Goal: Task Accomplishment & Management: Manage account settings

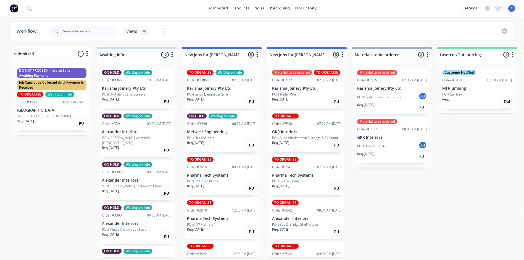
scroll to position [28, 0]
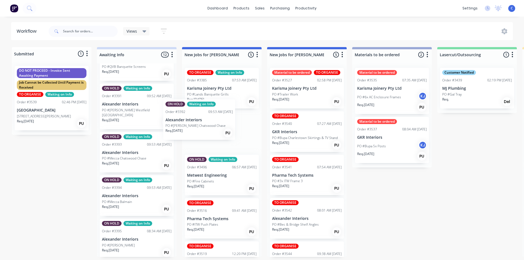
drag, startPoint x: 126, startPoint y: 154, endPoint x: 193, endPoint y: 127, distance: 72.2
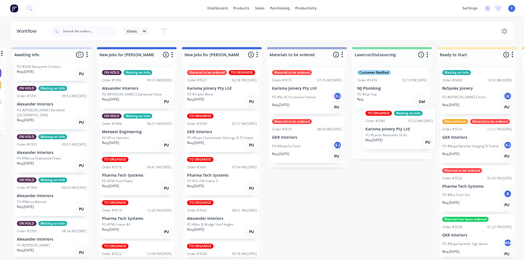
drag, startPoint x: 217, startPoint y: 91, endPoint x: 397, endPoint y: 133, distance: 184.7
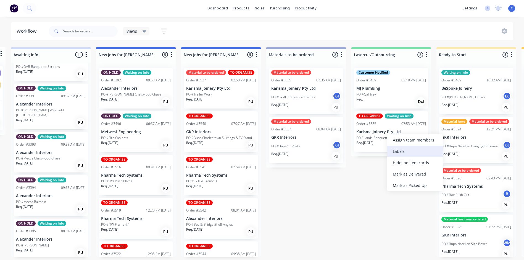
click at [408, 153] on div "Labels" at bounding box center [415, 150] width 56 height 11
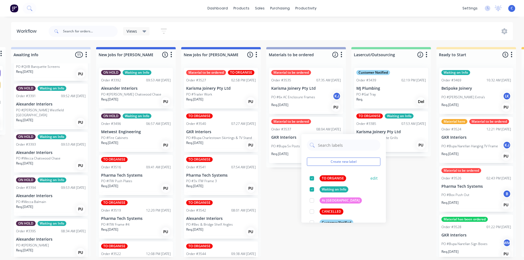
click at [312, 177] on div at bounding box center [311, 177] width 11 height 11
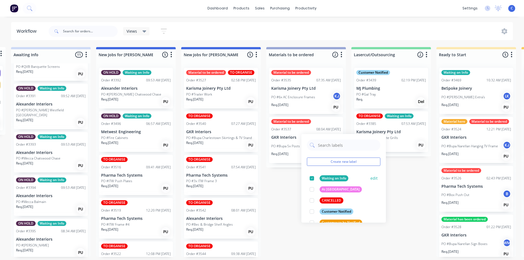
click at [313, 179] on div at bounding box center [311, 177] width 11 height 11
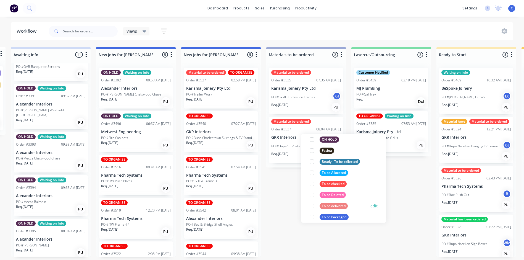
scroll to position [298, 0]
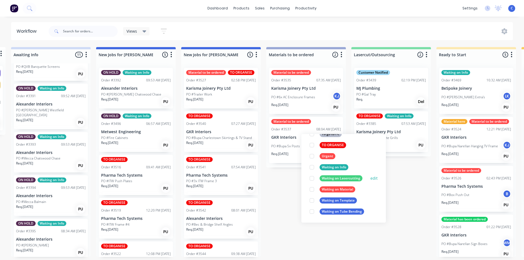
click at [313, 178] on div at bounding box center [311, 177] width 11 height 11
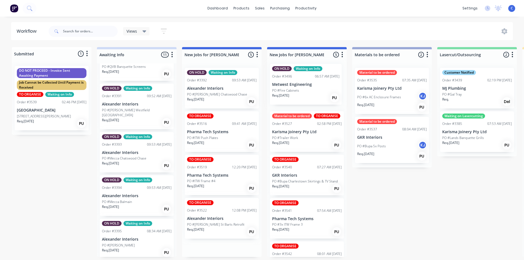
drag, startPoint x: 201, startPoint y: 135, endPoint x: 289, endPoint y: 89, distance: 98.7
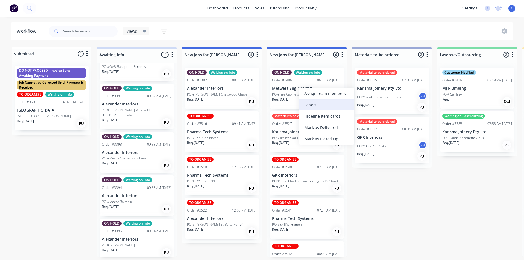
click at [318, 104] on div "Labels" at bounding box center [327, 104] width 56 height 11
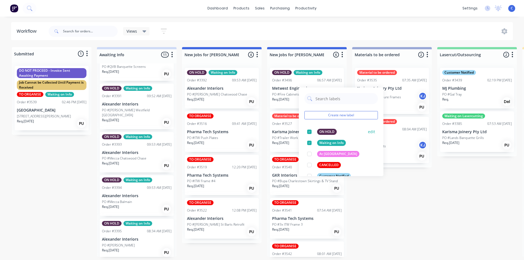
click at [323, 131] on div "ON HOLD" at bounding box center [327, 132] width 20 height 6
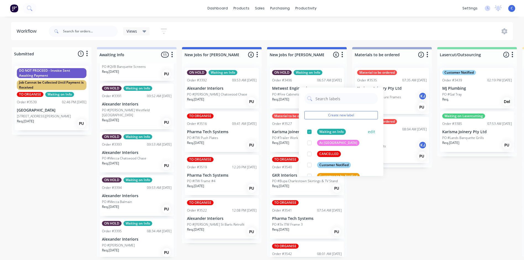
click at [326, 133] on div "Waiting on Info" at bounding box center [331, 132] width 29 height 6
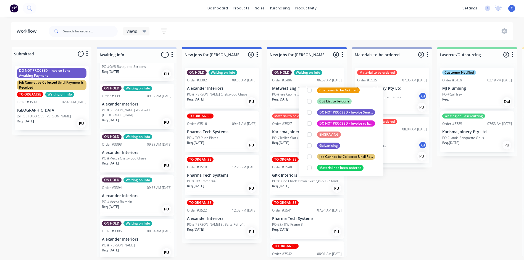
scroll to position [138, 0]
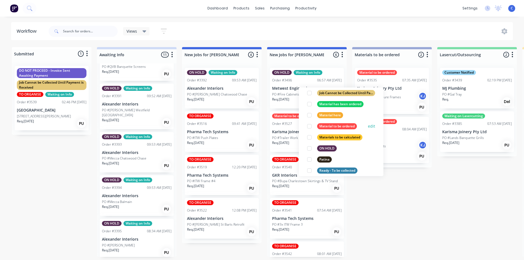
click at [339, 126] on div "Material to be ordered" at bounding box center [337, 126] width 40 height 6
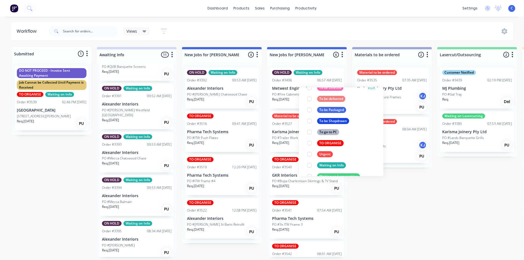
scroll to position [254, 0]
click at [328, 141] on div "TO ORGANISE" at bounding box center [330, 143] width 27 height 6
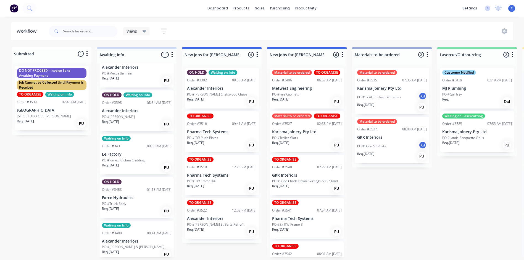
scroll to position [166, 0]
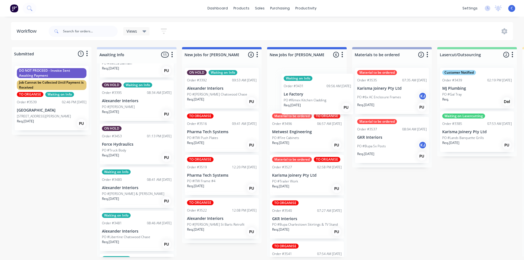
drag, startPoint x: 122, startPoint y: 140, endPoint x: 306, endPoint y: 96, distance: 189.0
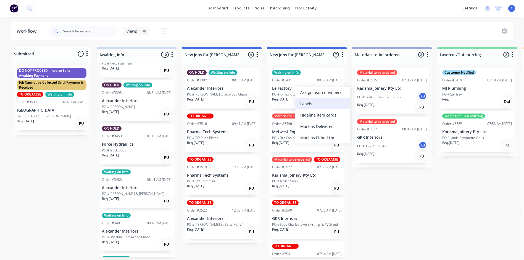
click at [319, 103] on div "Labels" at bounding box center [323, 103] width 56 height 11
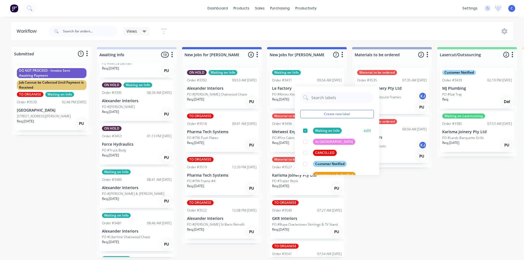
click at [320, 130] on div "Waiting on Info" at bounding box center [327, 130] width 29 height 6
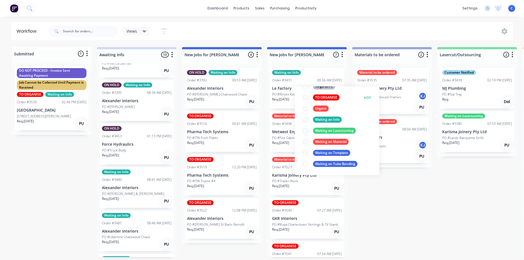
click at [327, 96] on div "TO ORGANISE" at bounding box center [326, 97] width 27 height 6
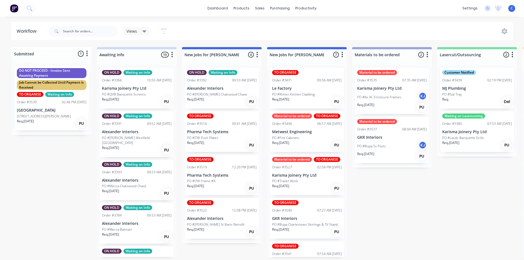
scroll to position [0, 0]
click at [49, 10] on div "dashboard products sales purchasing productivity dashboard products Product Cat…" at bounding box center [262, 8] width 524 height 17
click at [29, 9] on icon at bounding box center [29, 8] width 4 height 4
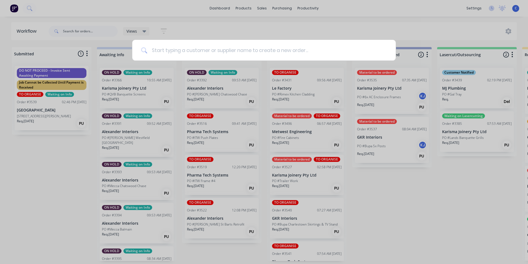
click at [172, 51] on input at bounding box center [267, 50] width 240 height 21
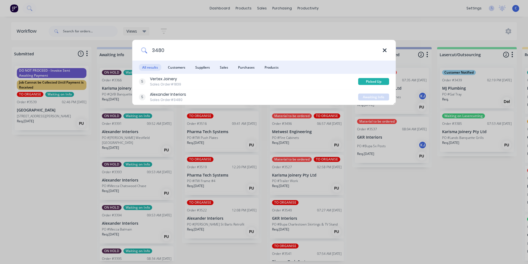
type input "3480"
click at [387, 48] on icon at bounding box center [385, 50] width 4 height 6
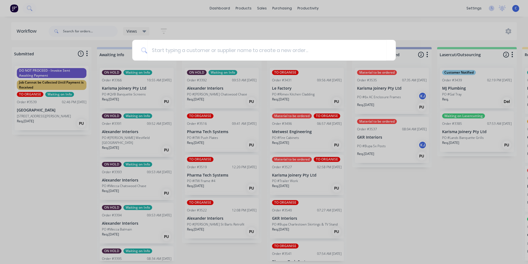
click at [403, 195] on div at bounding box center [264, 132] width 528 height 264
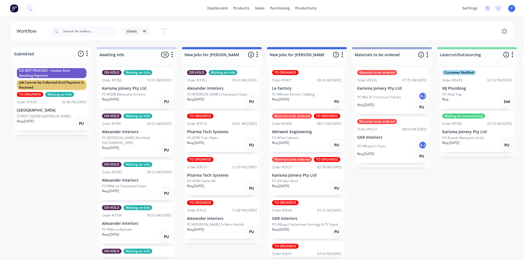
click at [106, 6] on div "dashboard products sales purchasing productivity dashboard products Product Cat…" at bounding box center [262, 8] width 524 height 17
click at [30, 8] on icon at bounding box center [29, 8] width 5 height 5
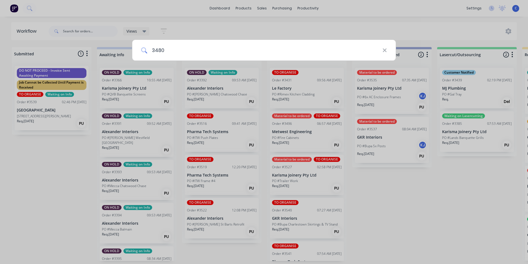
type input "3480"
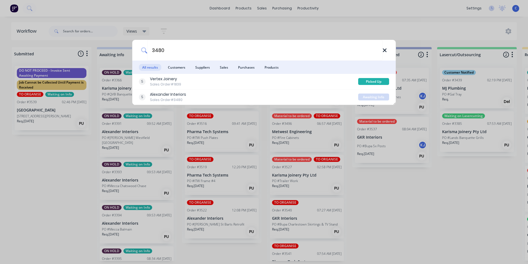
click at [386, 51] on icon at bounding box center [385, 50] width 4 height 4
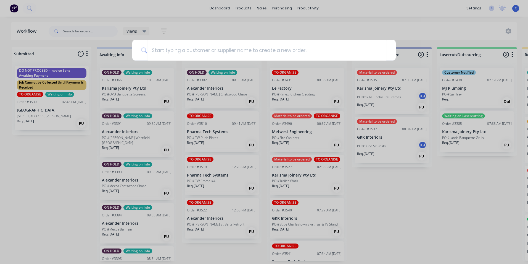
click at [79, 31] on div at bounding box center [264, 132] width 528 height 264
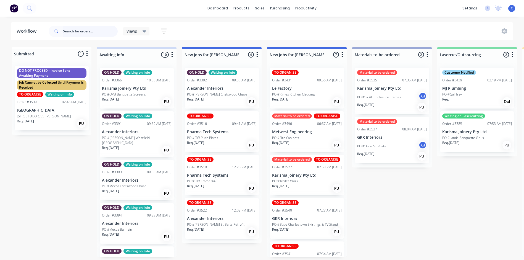
click at [76, 30] on input "text" at bounding box center [90, 31] width 55 height 11
type input "3480"
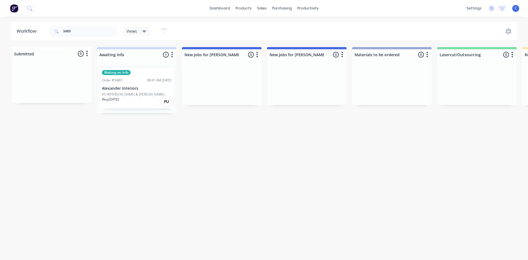
click at [27, 31] on div "Workflow" at bounding box center [28, 31] width 23 height 7
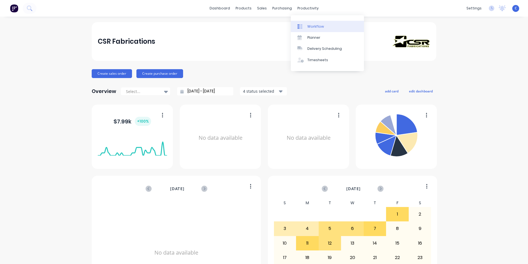
click at [313, 27] on div "Workflow" at bounding box center [316, 26] width 17 height 5
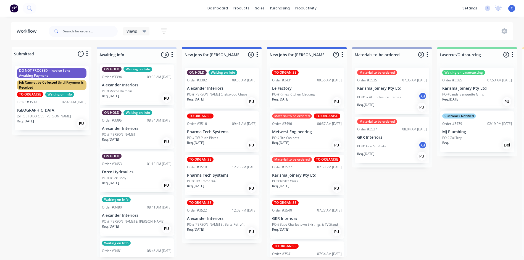
scroll to position [166, 0]
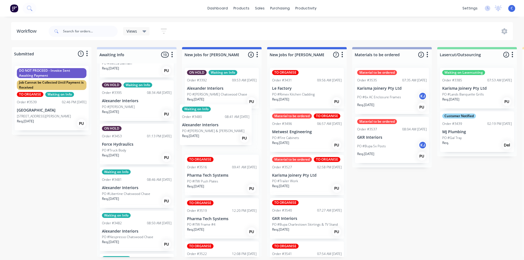
drag, startPoint x: 135, startPoint y: 191, endPoint x: 219, endPoint y: 133, distance: 101.3
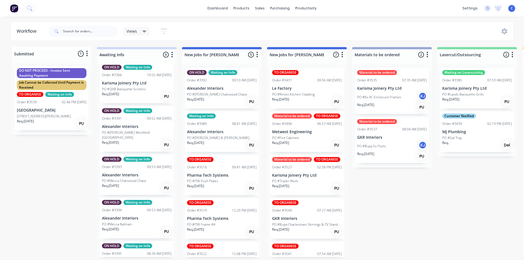
scroll to position [0, 0]
